Goal: Check status

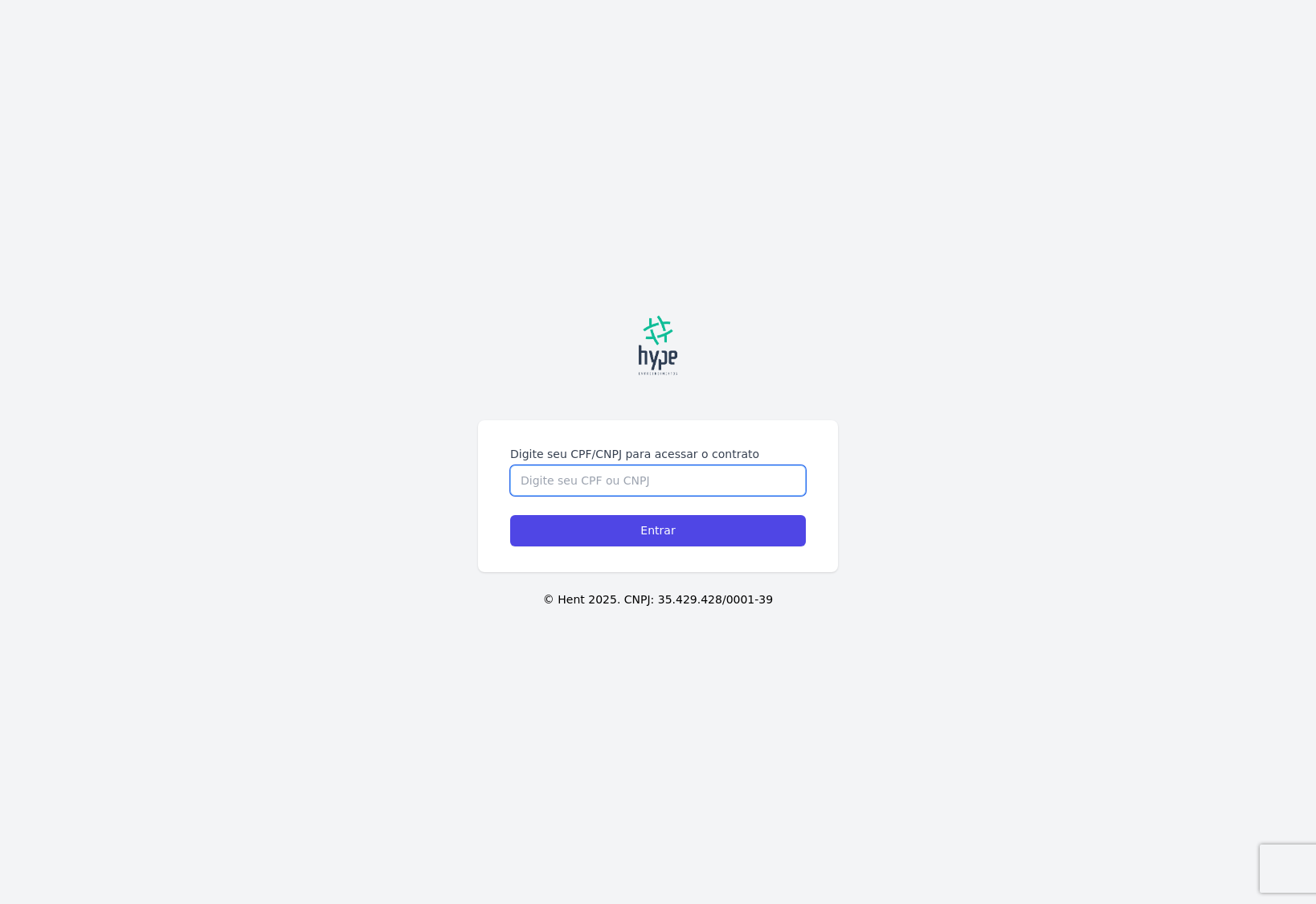
click at [684, 490] on input "Digite seu CPF/CNPJ para acessar o contrato" at bounding box center [658, 481] width 295 height 31
type input "09716363974"
click at [510, 515] on input "Entrar" at bounding box center [658, 531] width 295 height 32
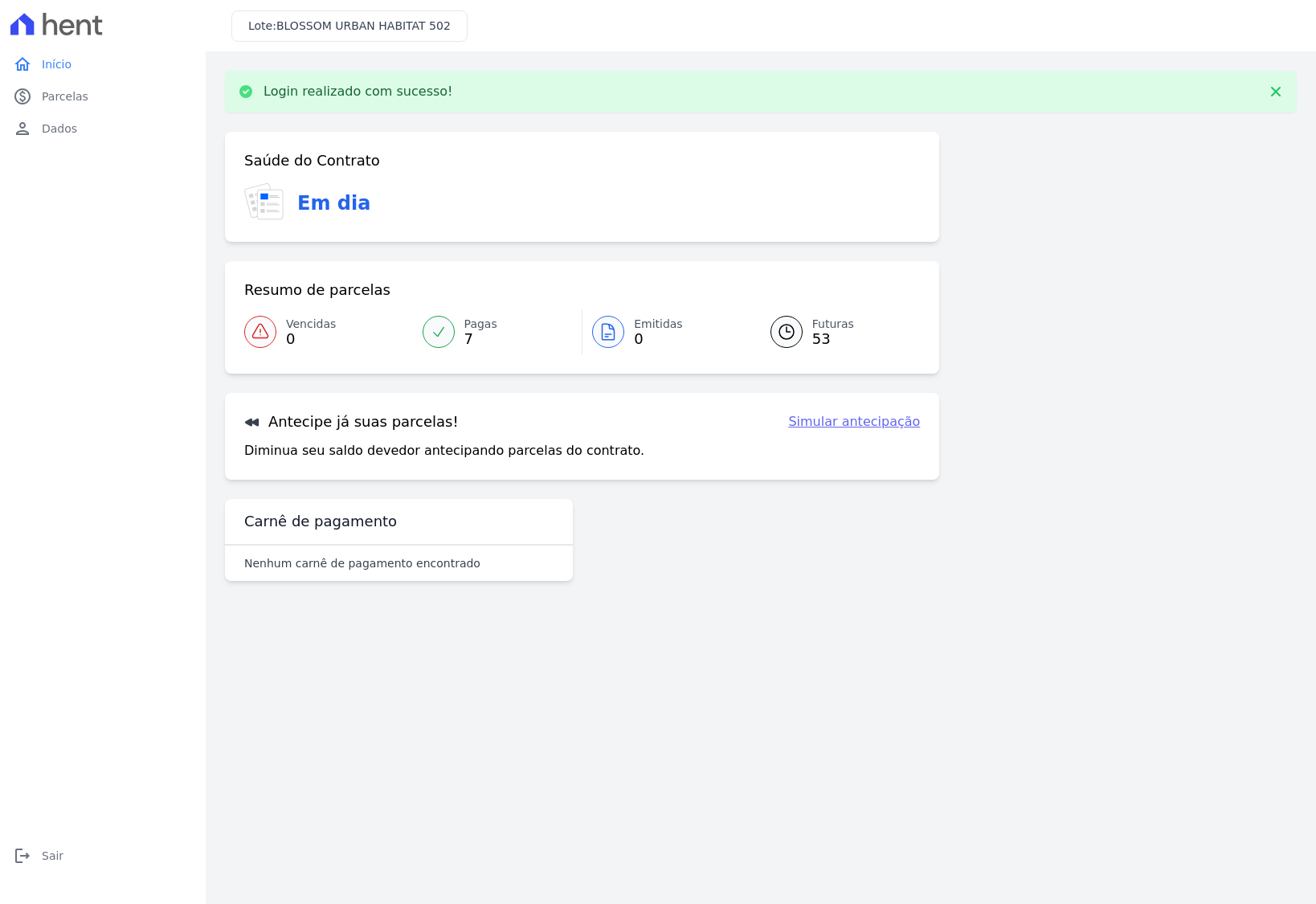
click at [480, 335] on span "7" at bounding box center [481, 338] width 33 height 13
